Goal: Information Seeking & Learning: Check status

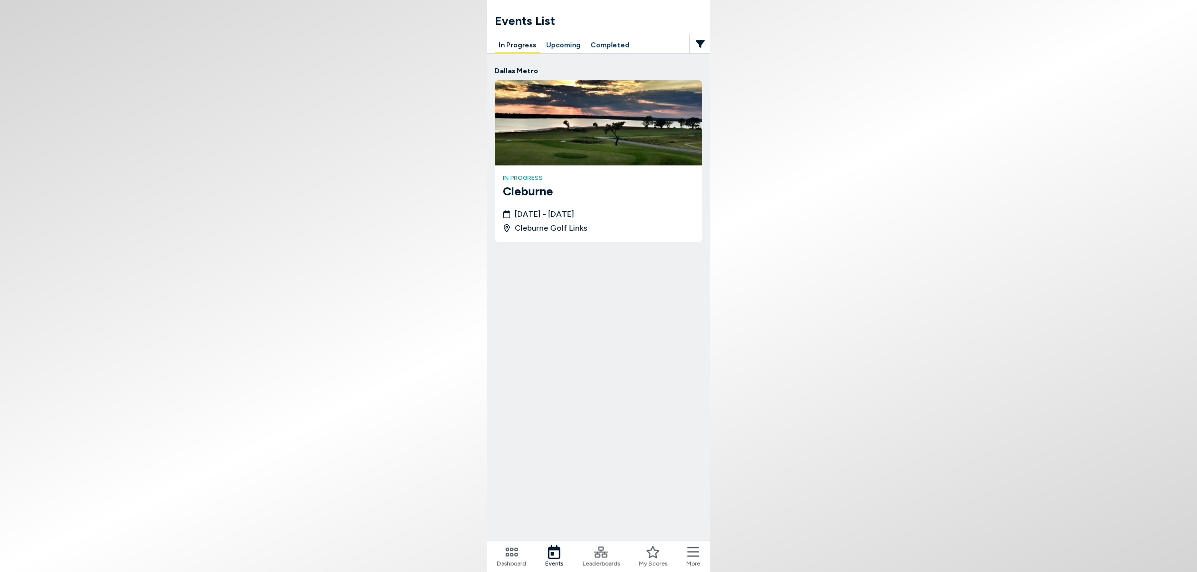
click at [510, 45] on button "In Progress" at bounding box center [517, 45] width 45 height 15
click at [597, 41] on button "Completed" at bounding box center [609, 45] width 47 height 15
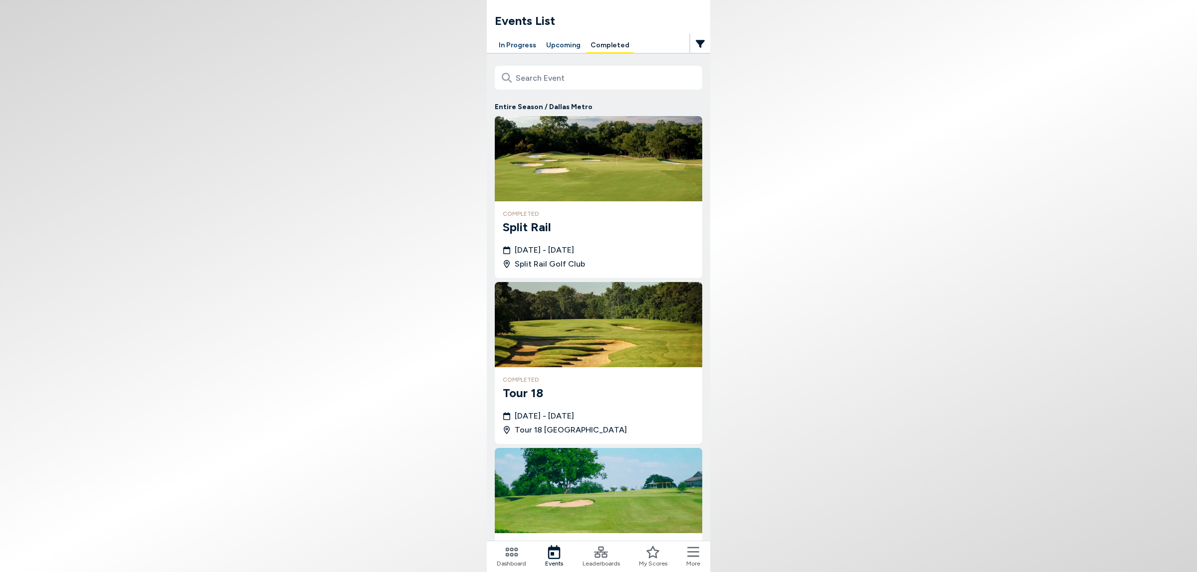
click at [606, 551] on icon at bounding box center [601, 553] width 14 height 14
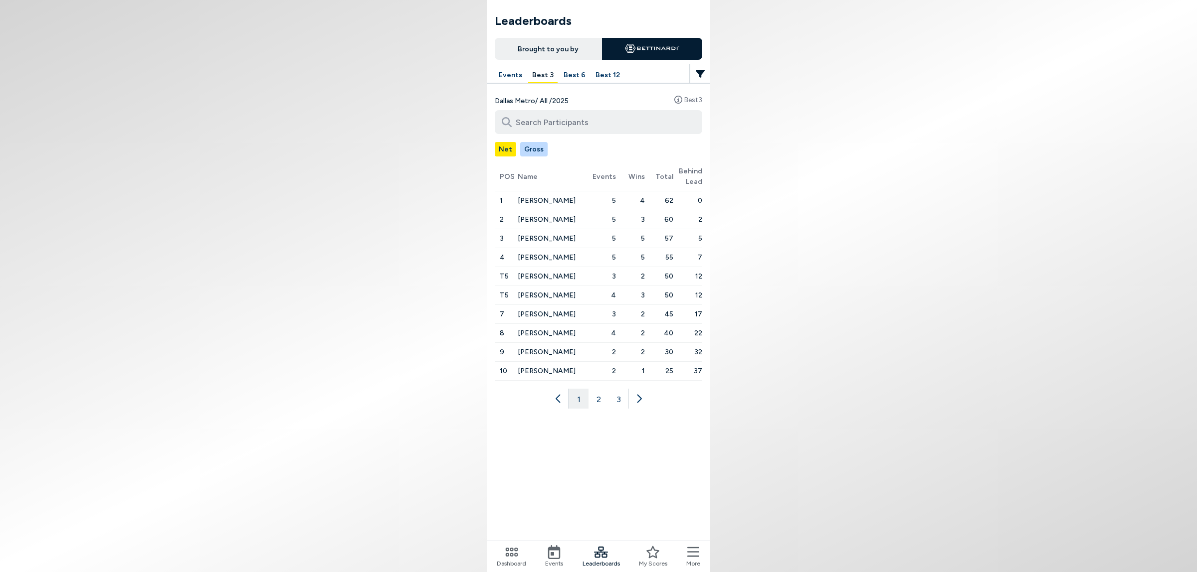
click at [595, 409] on button "2" at bounding box center [598, 399] width 20 height 20
click at [625, 409] on button "3" at bounding box center [618, 399] width 20 height 20
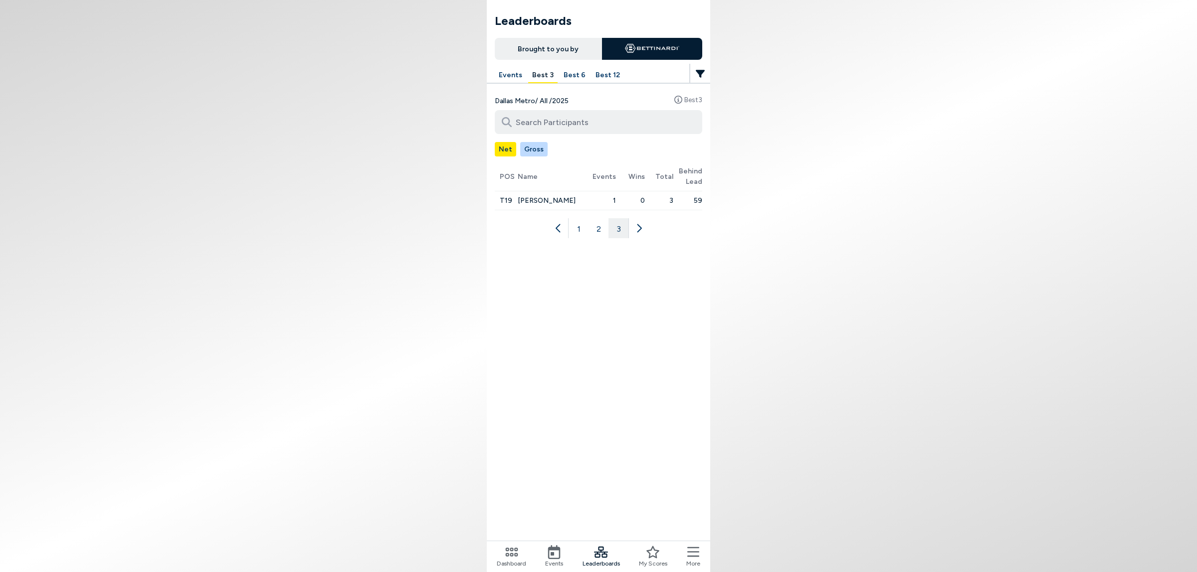
click at [575, 238] on button "1" at bounding box center [578, 228] width 20 height 20
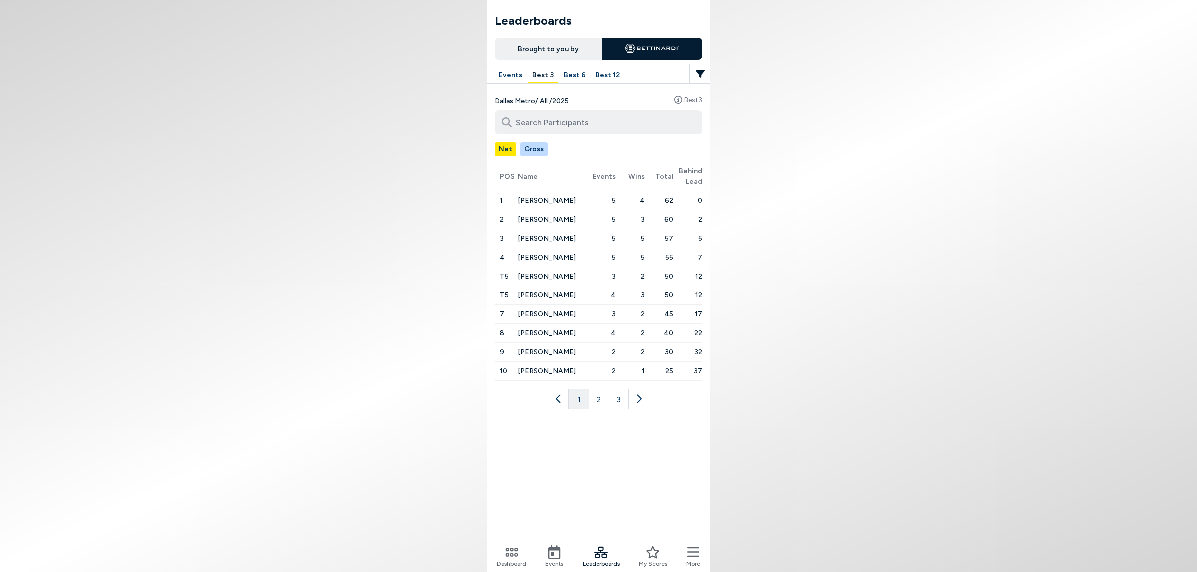
click at [559, 83] on button "Best 6" at bounding box center [574, 75] width 30 height 15
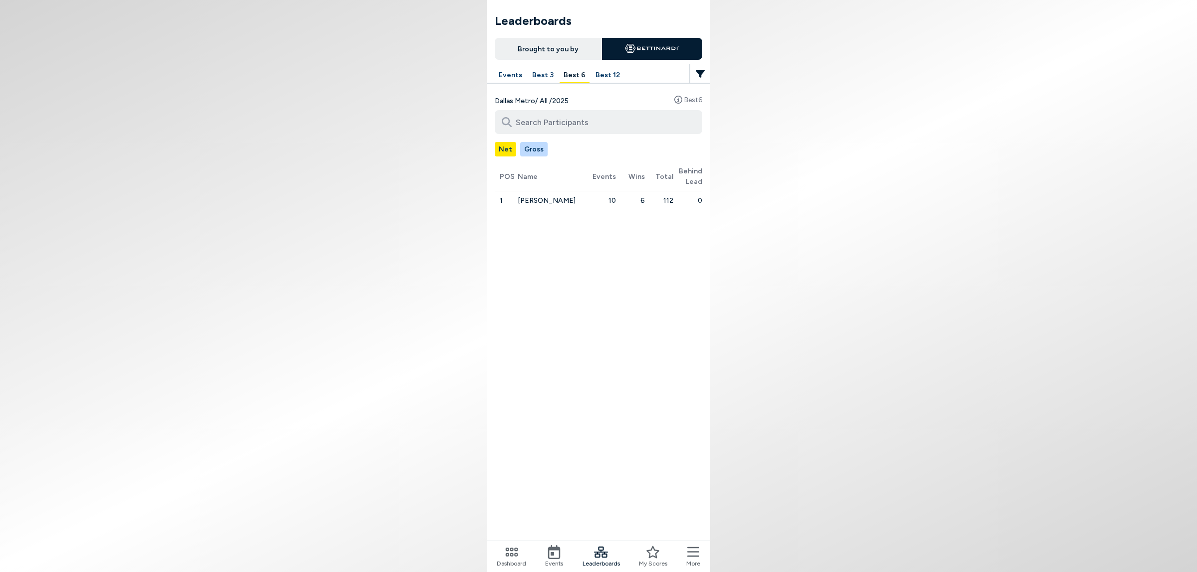
click at [591, 81] on button "Best 12" at bounding box center [607, 75] width 32 height 15
click at [531, 83] on button "Best 3" at bounding box center [542, 75] width 29 height 15
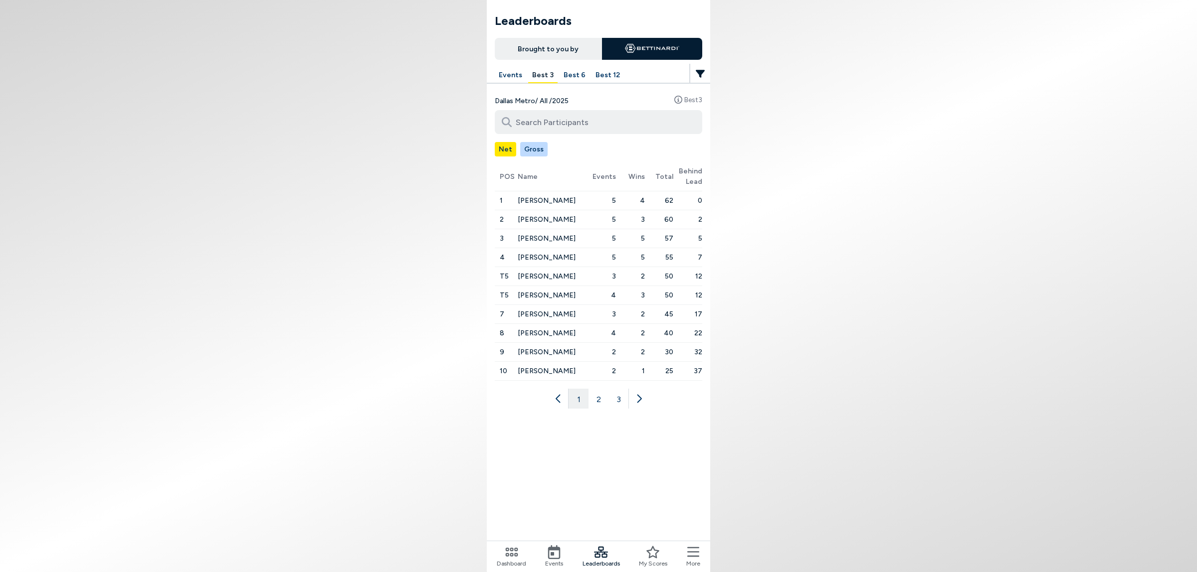
click at [503, 83] on button "Events" at bounding box center [510, 75] width 31 height 15
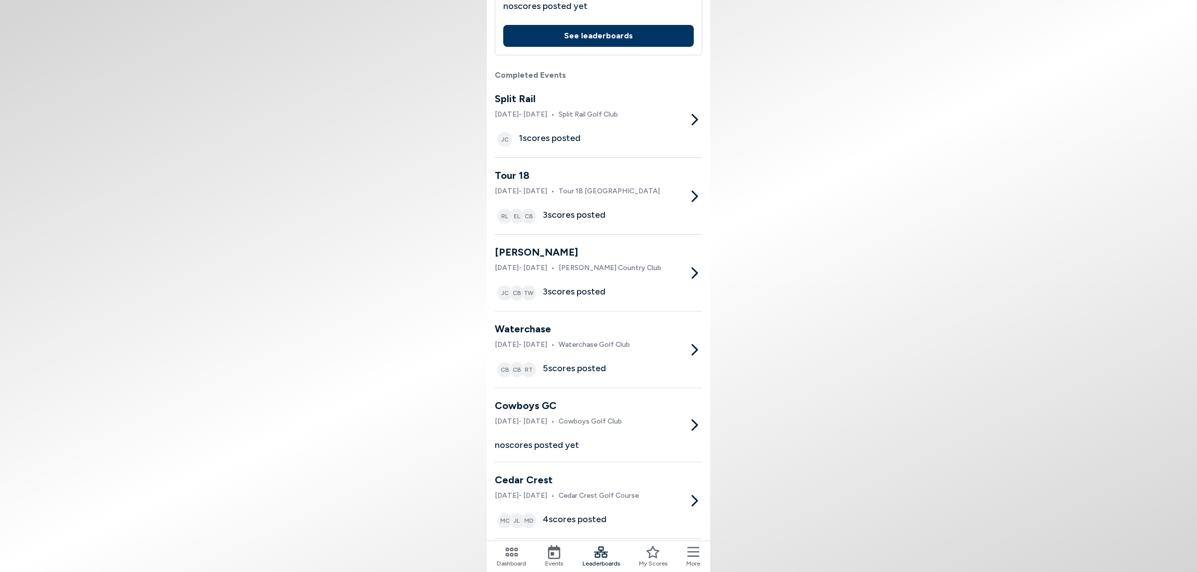
scroll to position [312, 0]
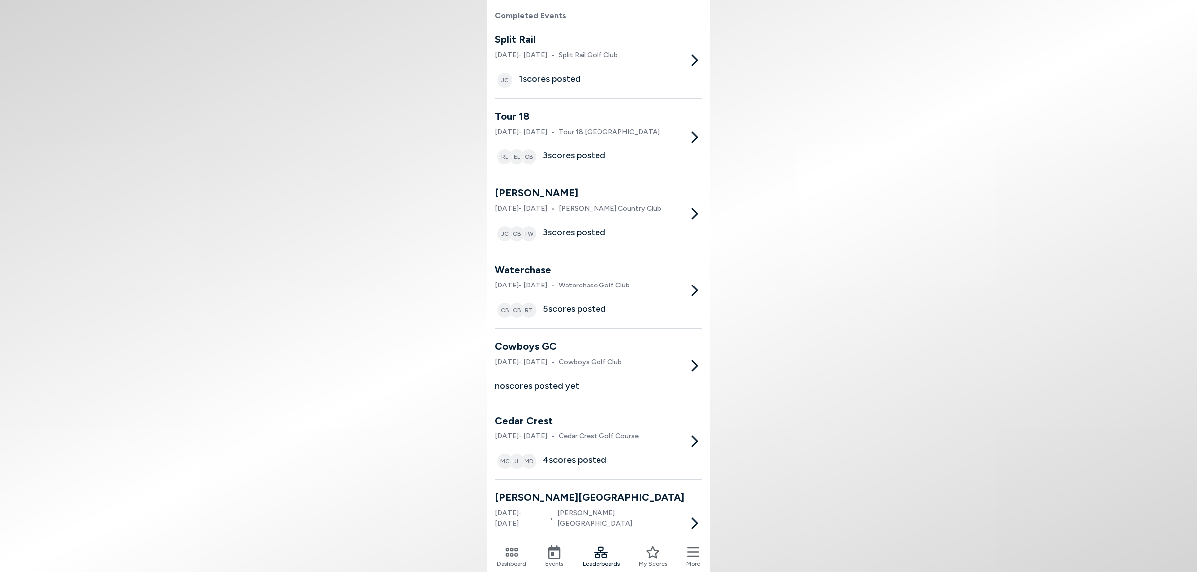
click at [694, 319] on div "Waterchase [DATE] - [DATE] • Waterchase Golf Club CB CB RT 5 scores posted" at bounding box center [598, 290] width 207 height 56
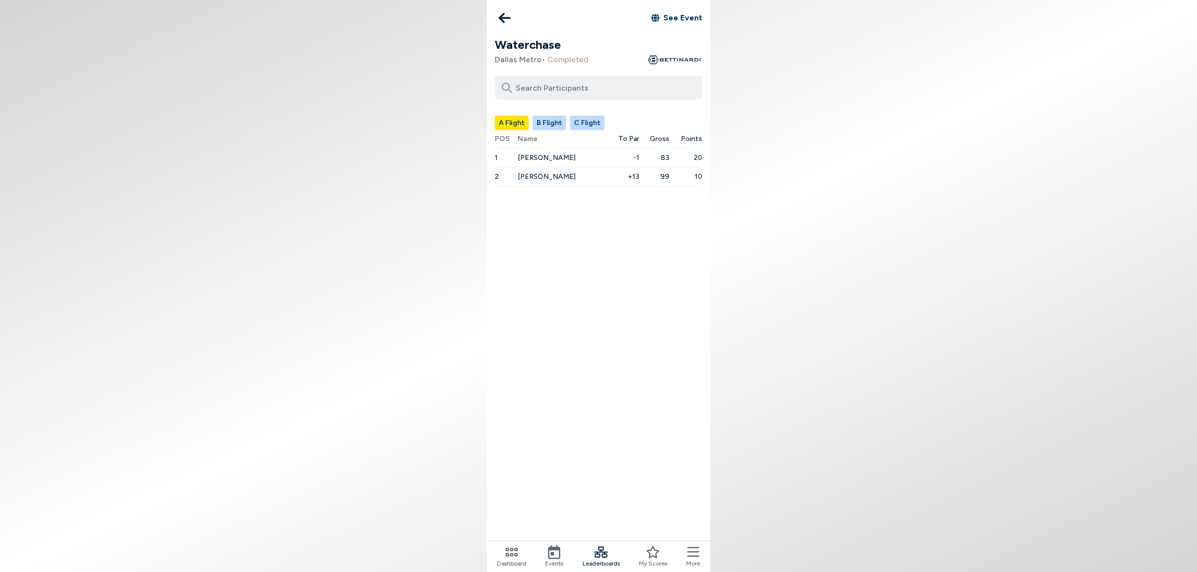
click at [545, 130] on button "B Flight" at bounding box center [549, 123] width 33 height 14
click at [575, 130] on button "C Flight" at bounding box center [587, 123] width 34 height 14
click at [495, 130] on button "A Flight" at bounding box center [512, 123] width 34 height 14
click at [499, 25] on icon at bounding box center [505, 18] width 12 height 20
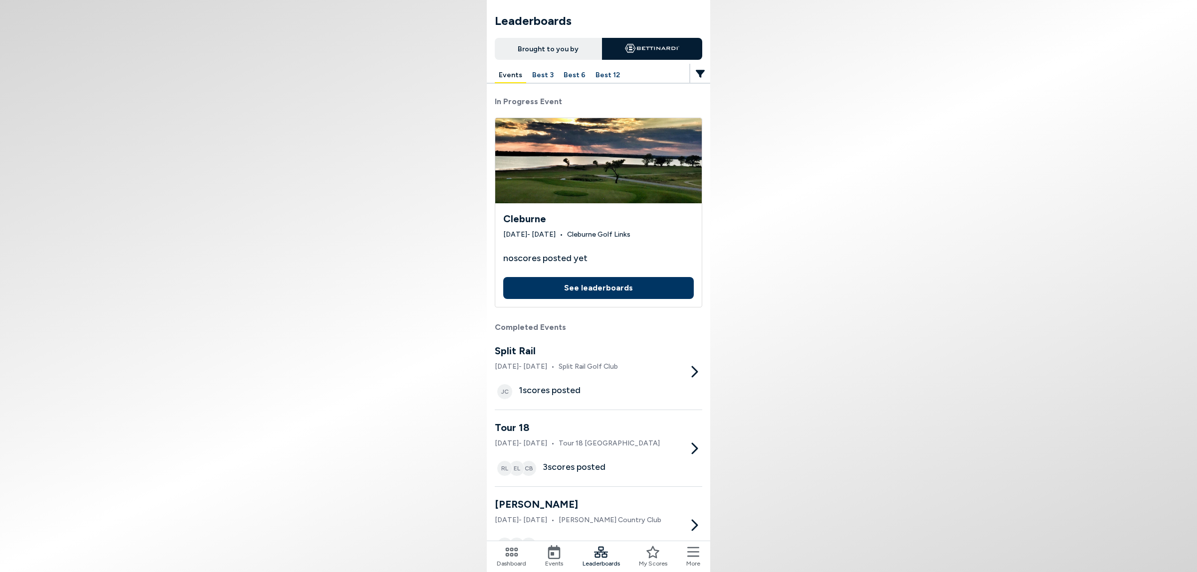
click at [505, 554] on icon at bounding box center [511, 552] width 12 height 9
